Goal: Complete application form

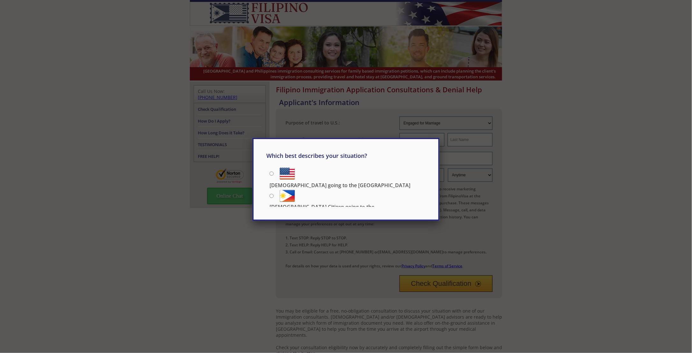
click at [270, 194] on input "[DEMOGRAPHIC_DATA] Citizen going to the [DEMOGRAPHIC_DATA]" at bounding box center [272, 196] width 4 height 4
radio input "true"
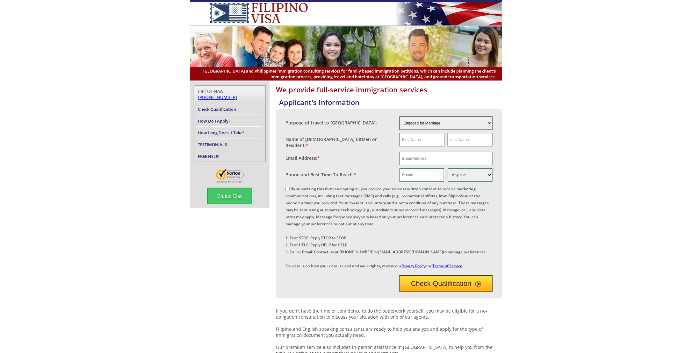
click at [488, 122] on select "Engaged for Marriage Already Married to [DEMOGRAPHIC_DATA] Citizen / Resident F…" at bounding box center [446, 123] width 93 height 13
select select "4"
click at [400, 117] on select "Engaged for Marriage Already Married to [DEMOGRAPHIC_DATA] Citizen / Resident F…" at bounding box center [446, 123] width 93 height 13
click at [430, 141] on input "text" at bounding box center [422, 139] width 45 height 13
type input "[PERSON_NAME]"
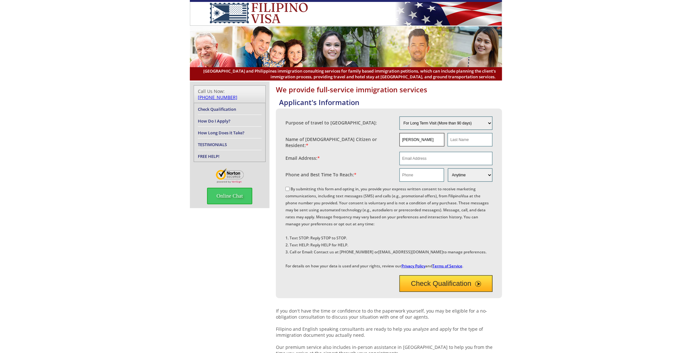
type input "Rittichier"
type input "[EMAIL_ADDRESS][DOMAIN_NAME]"
type input "3462279583"
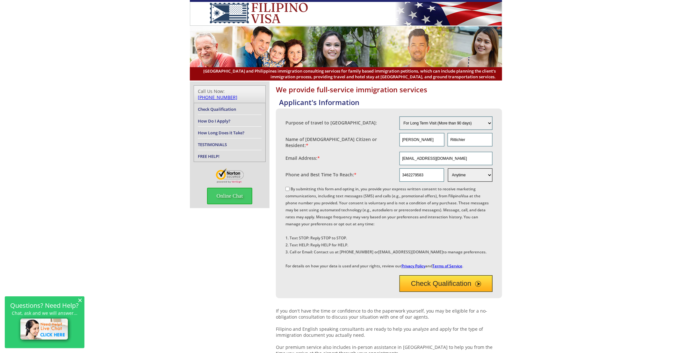
click at [467, 172] on select "Morning Afternoon Evening Weekend Anytime" at bounding box center [470, 175] width 45 height 13
select select "Evening"
click at [448, 169] on select "Morning Afternoon Evening Weekend Anytime" at bounding box center [470, 175] width 45 height 13
click at [289, 187] on input "By submitting this form and opting in, you provide your express written consent…" at bounding box center [287, 189] width 4 height 4
checkbox input "true"
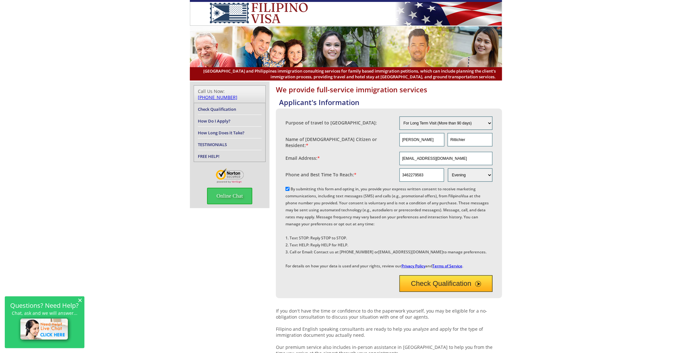
click at [549, 189] on div "We provide full-service immigration services Applicant's Information Purpose of…" at bounding box center [346, 244] width 692 height 325
click at [421, 292] on button "Check Qualification" at bounding box center [446, 284] width 93 height 17
